Goal: Find specific page/section: Find specific page/section

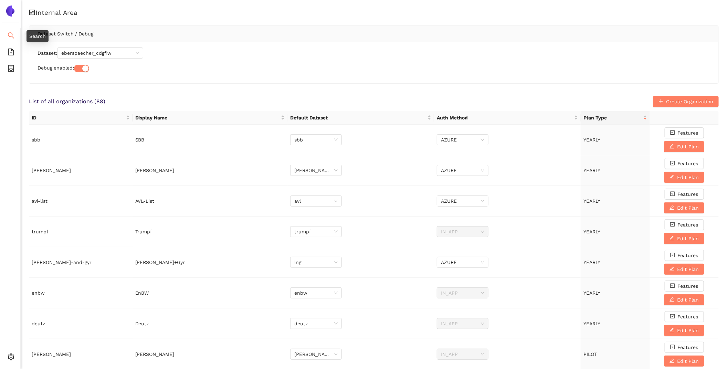
click at [15, 37] on li "Search" at bounding box center [10, 36] width 20 height 14
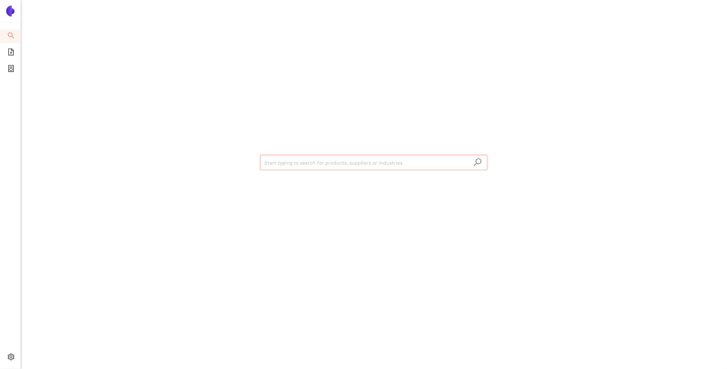
click at [313, 164] on input "search" at bounding box center [373, 162] width 219 height 15
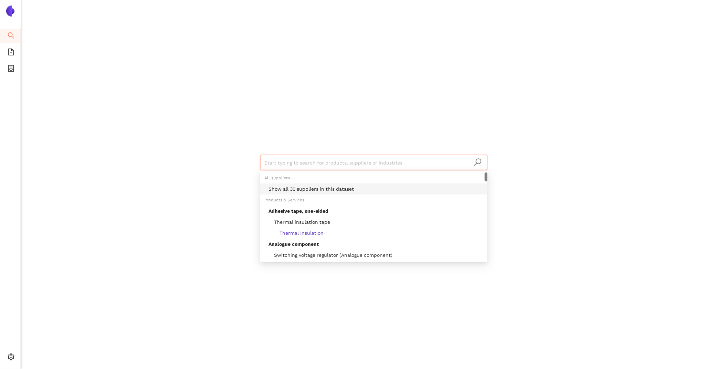
click at [316, 194] on div "Products & Services" at bounding box center [373, 199] width 227 height 11
click at [309, 189] on div "Show all 30 suppliers in this dataset" at bounding box center [375, 189] width 215 height 8
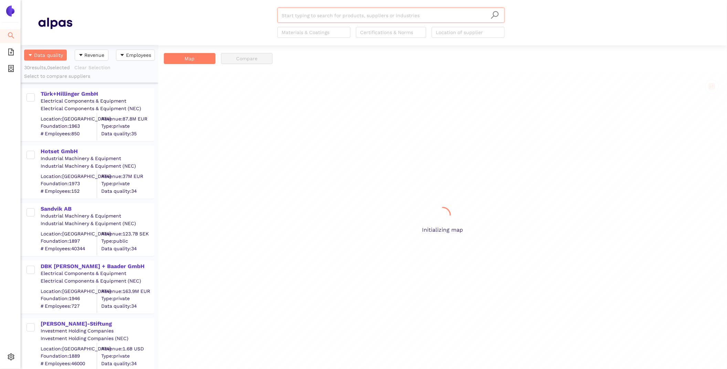
scroll to position [323, 138]
click at [67, 93] on div "Türk+Hillinger GmbH" at bounding box center [97, 94] width 113 height 8
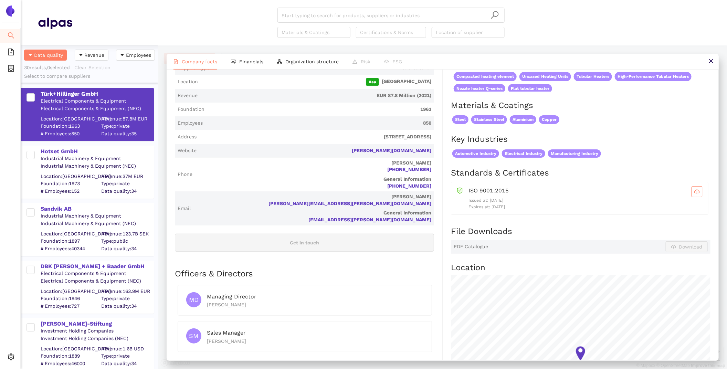
scroll to position [200, 0]
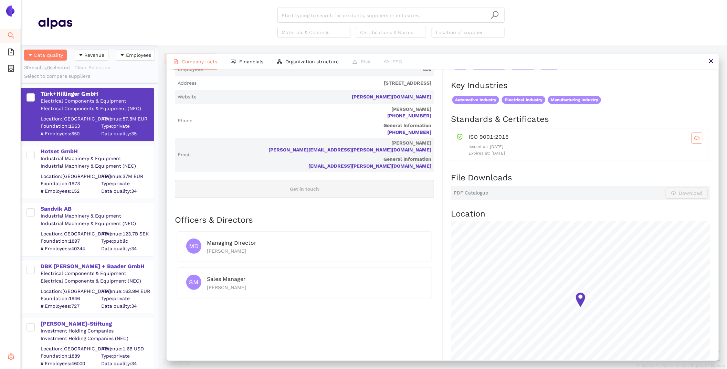
click at [11, 356] on icon "setting" at bounding box center [11, 356] width 7 height 7
click at [44, 309] on span "Internal Area" at bounding box center [49, 308] width 31 height 6
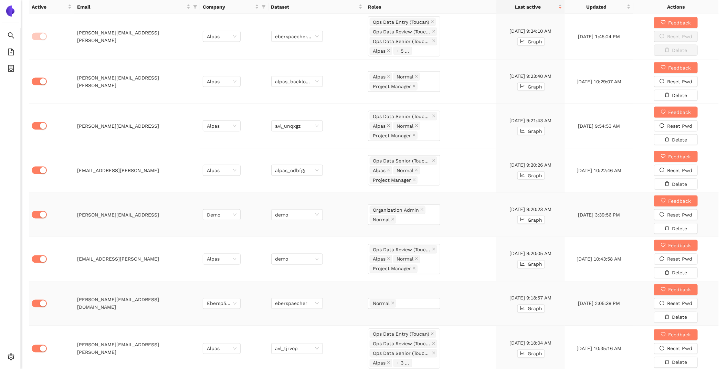
scroll to position [473, 0]
click at [434, 247] on icon "close" at bounding box center [433, 248] width 3 height 3
click at [434, 255] on div "Alpas Normal Project Manager" at bounding box center [404, 258] width 72 height 21
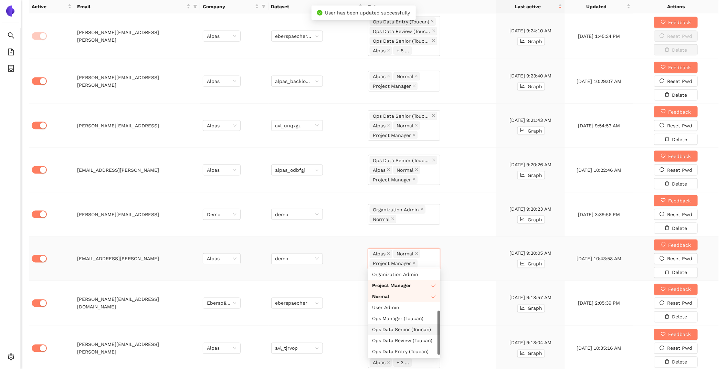
scroll to position [21, 0]
click at [418, 355] on div "Ops Data Entry (Toucan)" at bounding box center [404, 353] width 64 height 8
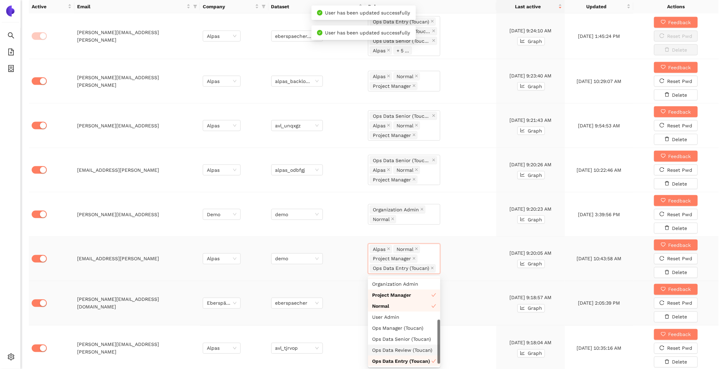
click at [485, 267] on td "Alpas Normal Project Manager Ops Data Entry (Toucan)" at bounding box center [430, 259] width 131 height 44
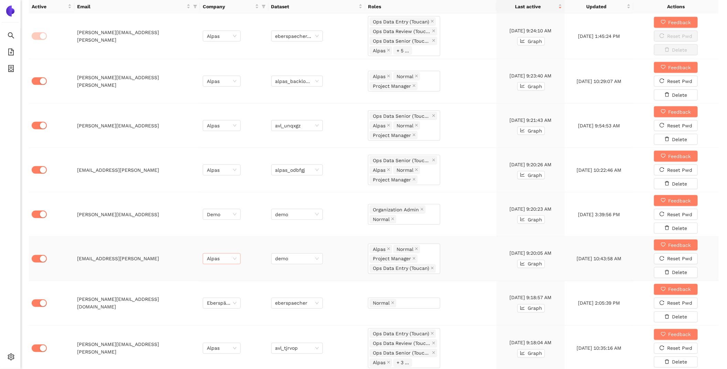
scroll to position [0, 0]
